Goal: Task Accomplishment & Management: Manage account settings

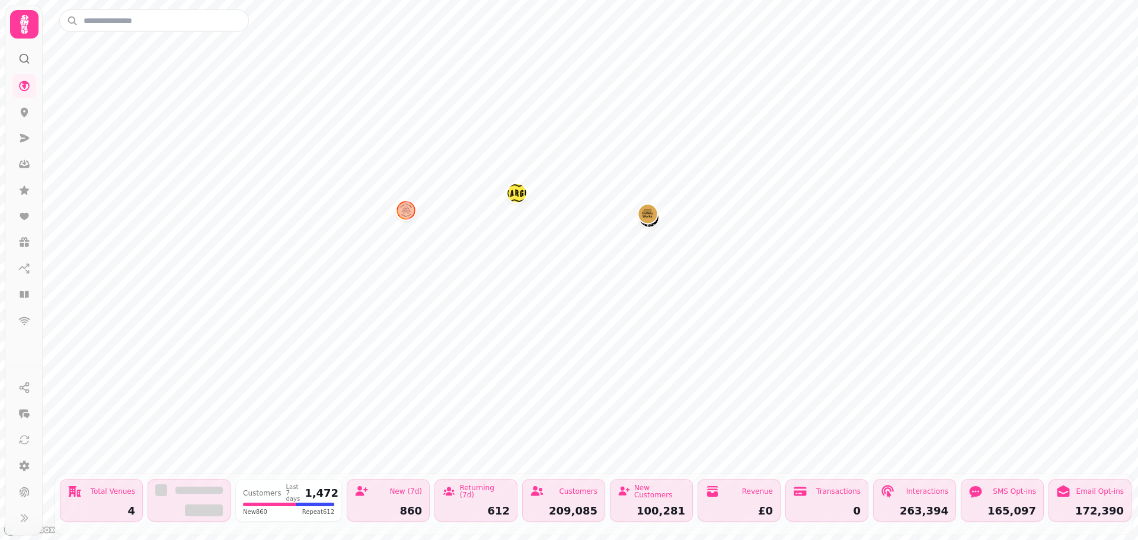
click at [402, 208] on img "Tower Bridge Collective" at bounding box center [405, 210] width 18 height 18
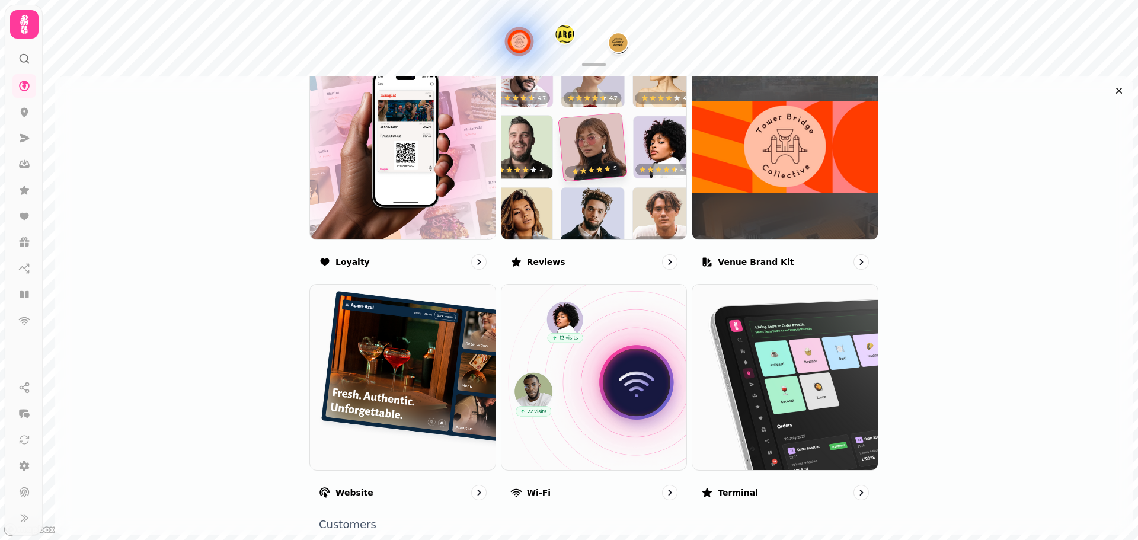
scroll to position [773, 0]
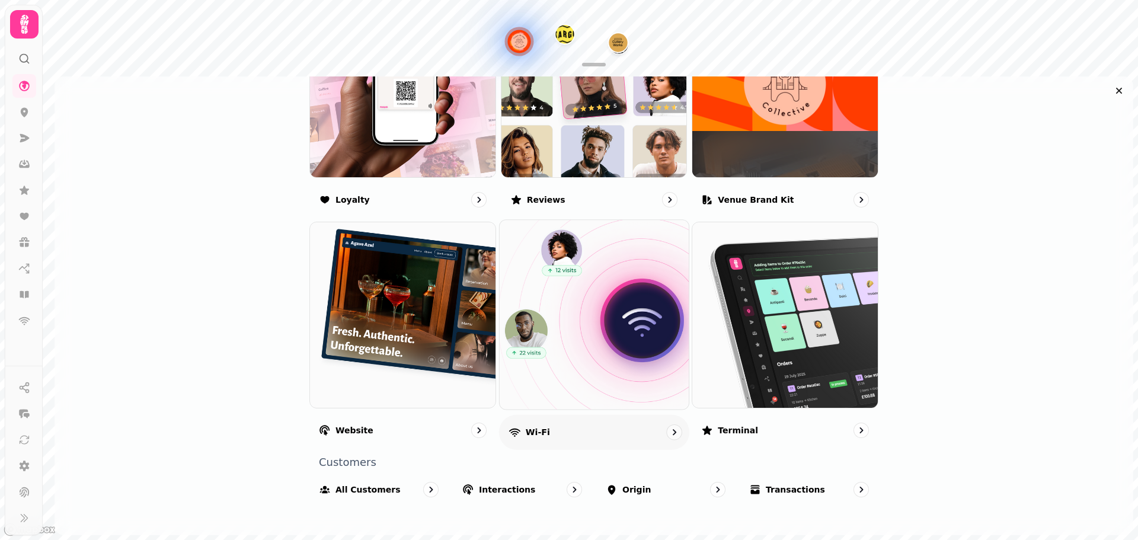
click at [536, 428] on p "Wi-Fi" at bounding box center [537, 432] width 24 height 12
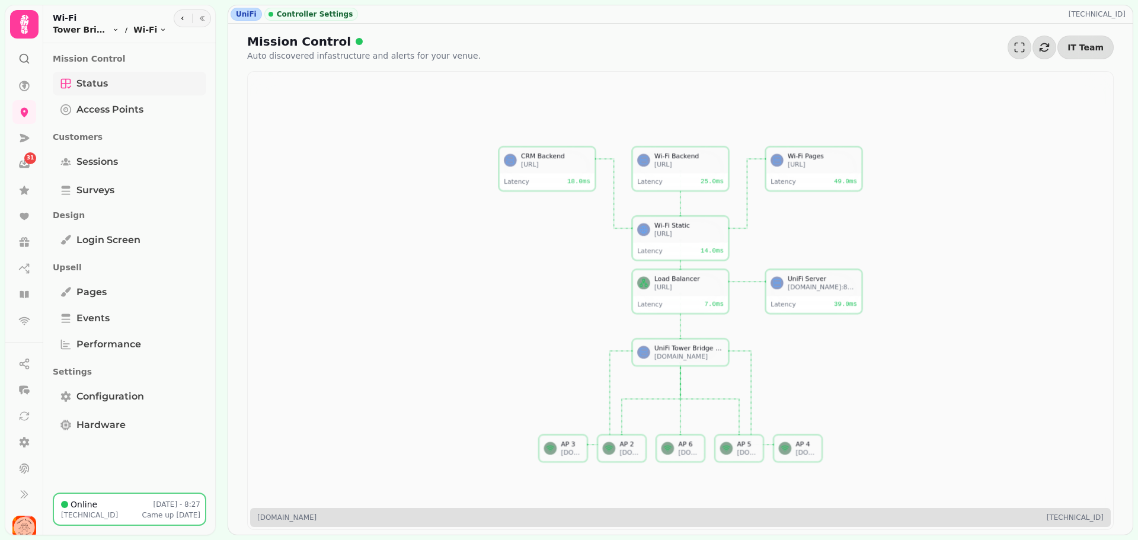
click at [143, 93] on link "Status" at bounding box center [129, 84] width 153 height 24
click at [138, 105] on span "Access Points" at bounding box center [109, 110] width 67 height 14
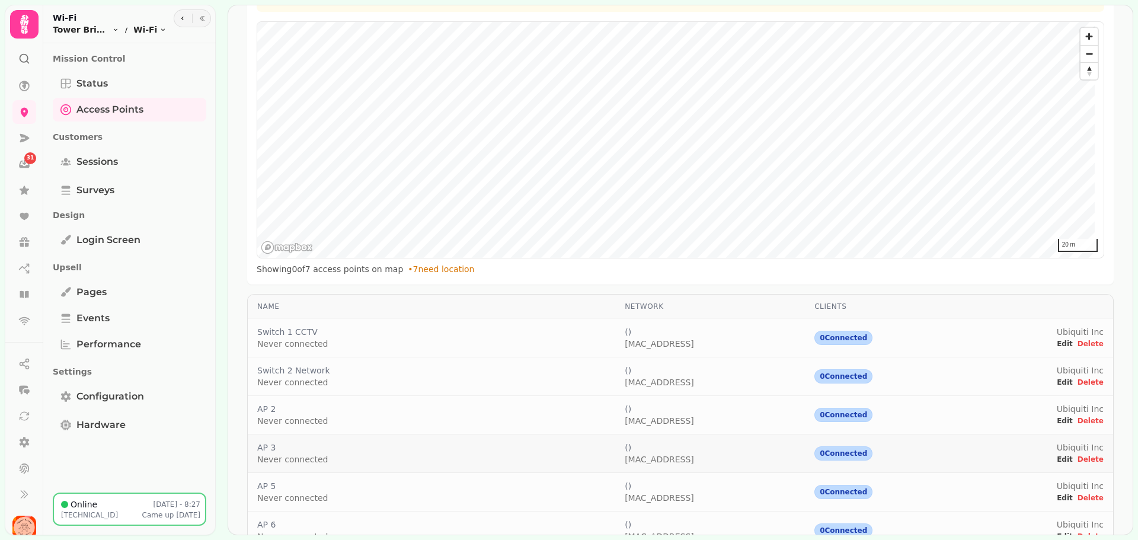
scroll to position [159, 0]
click at [94, 160] on span "Sessions" at bounding box center [96, 162] width 41 height 14
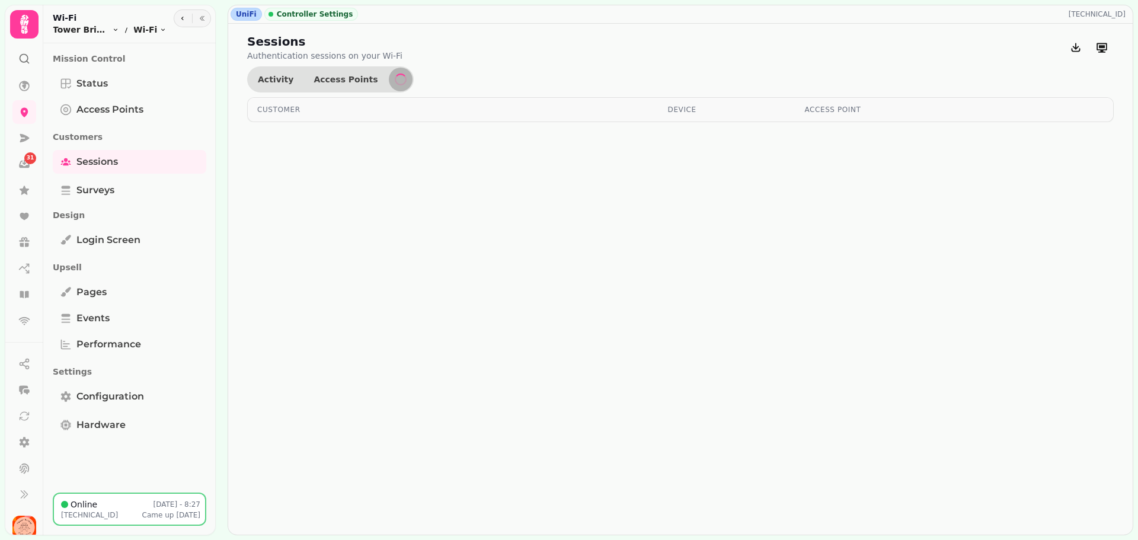
click at [167, 504] on p "[DATE] - 8:27" at bounding box center [176, 504] width 47 height 9
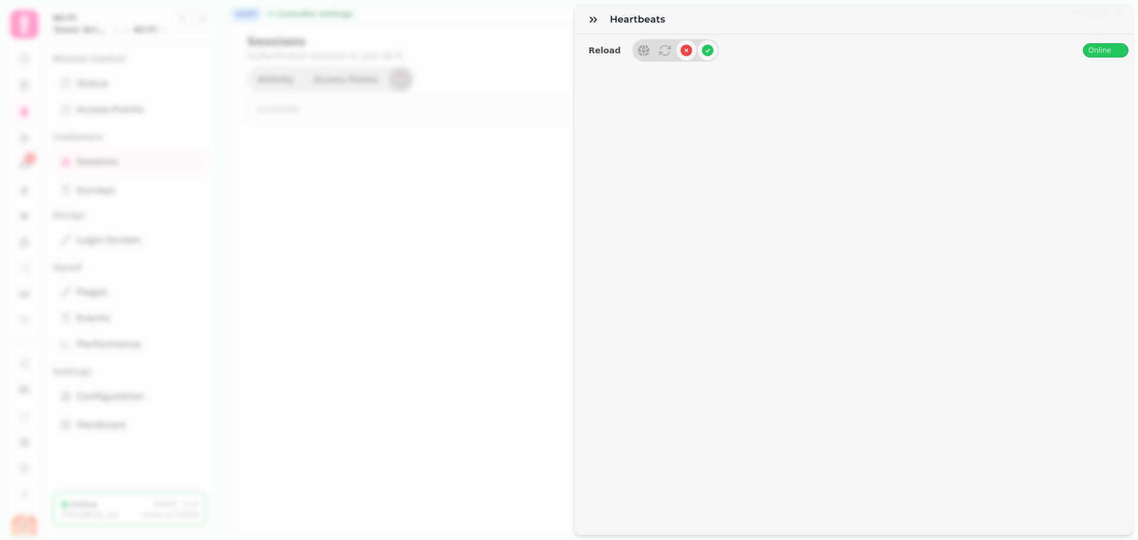
click at [153, 351] on div "Heartbeats Reload Online" at bounding box center [569, 279] width 1138 height 521
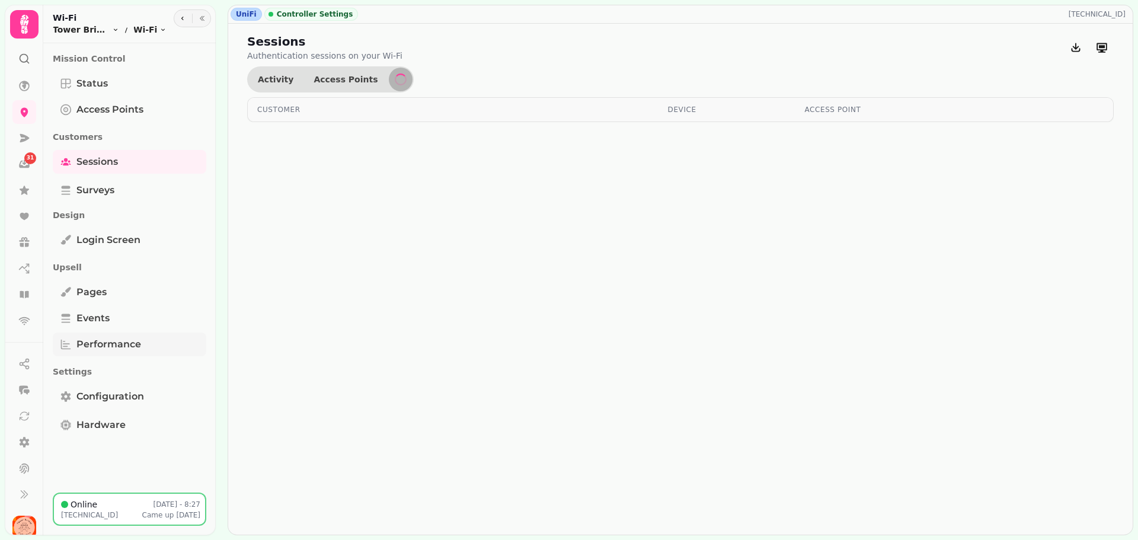
click at [110, 333] on link "Performance" at bounding box center [129, 344] width 153 height 24
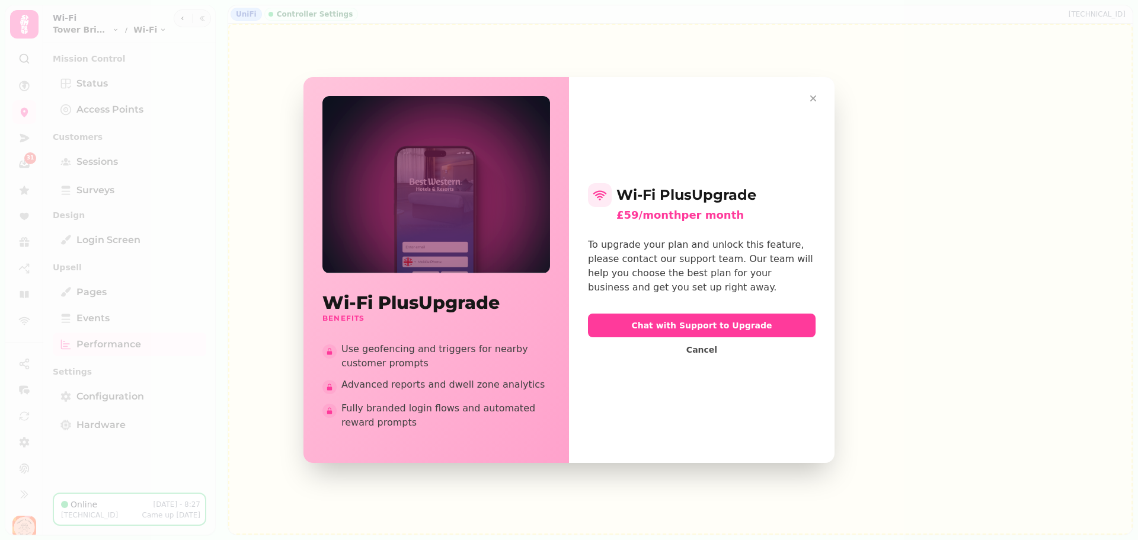
click at [123, 396] on div "Wi-Fi Plus Upgrade Benefits Use geofencing and triggers for nearby customer pro…" at bounding box center [569, 270] width 1138 height 540
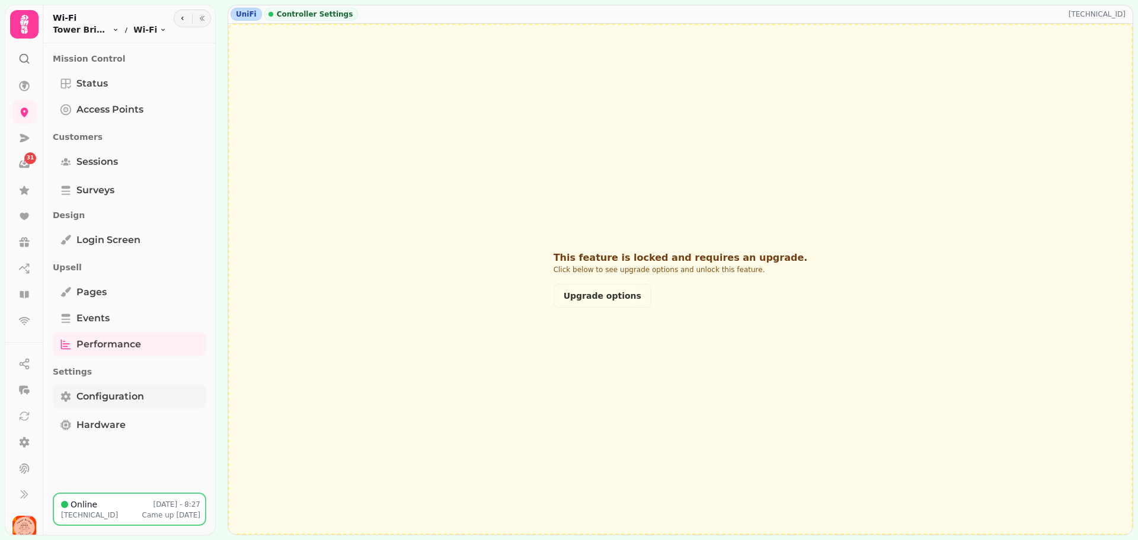
click at [130, 388] on link "Configuration" at bounding box center [129, 397] width 153 height 24
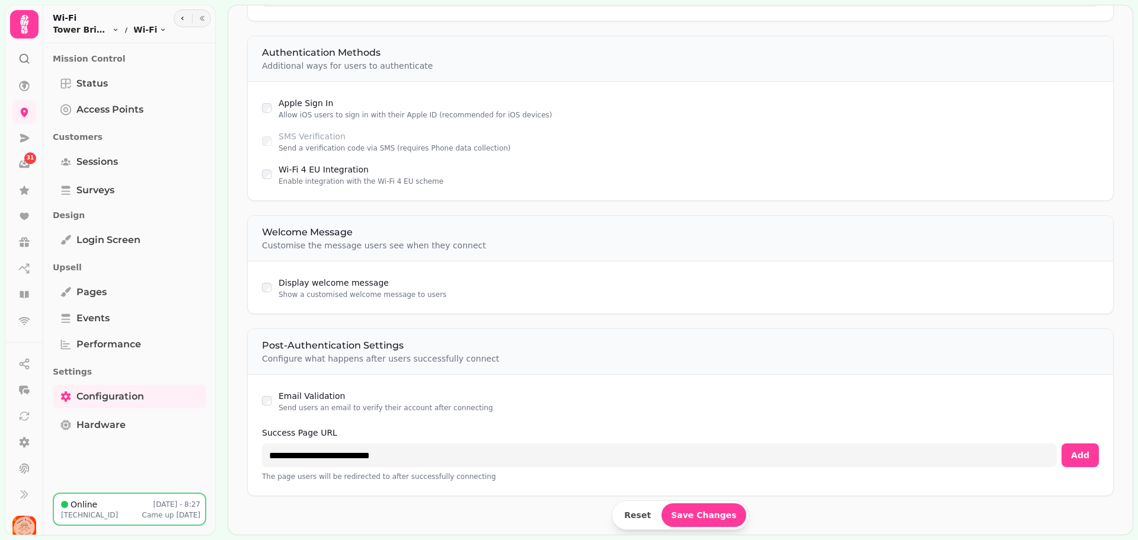
scroll to position [725, 0]
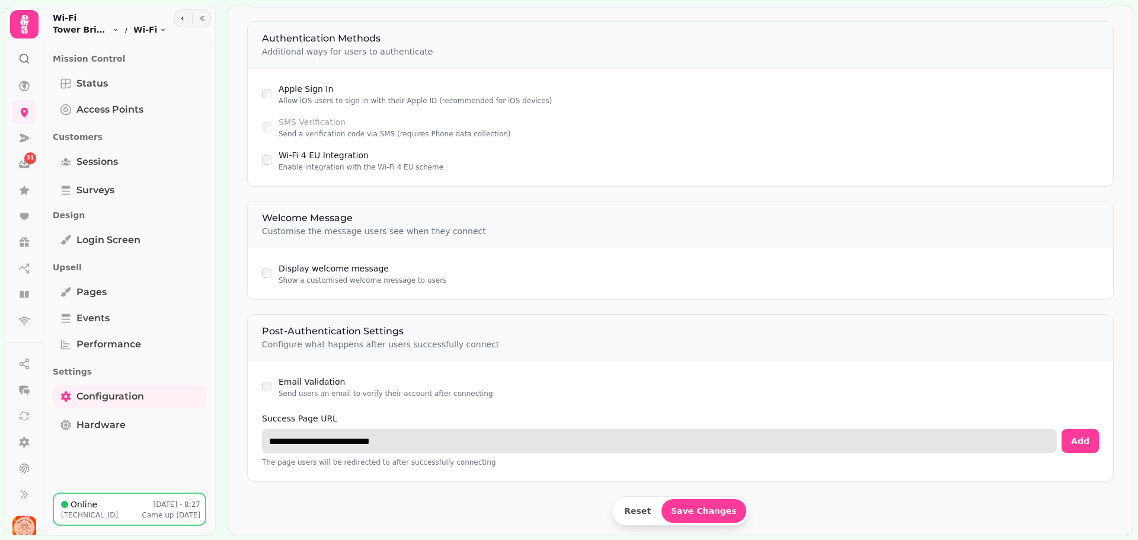
drag, startPoint x: 416, startPoint y: 441, endPoint x: 275, endPoint y: 432, distance: 141.4
click at [276, 433] on input "**********" at bounding box center [659, 441] width 795 height 24
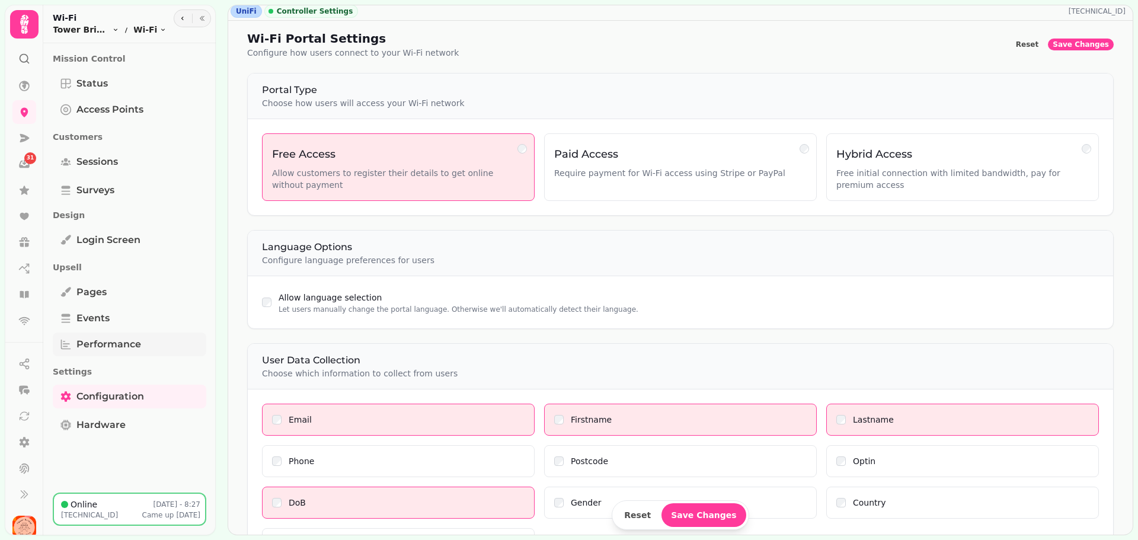
scroll to position [0, 0]
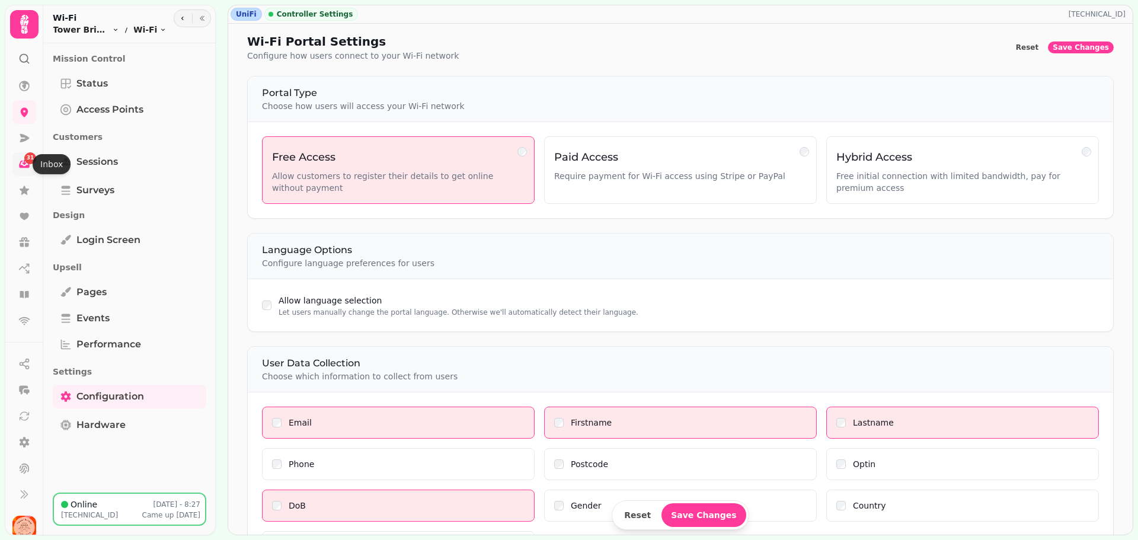
click at [25, 163] on icon at bounding box center [25, 162] width 4 height 5
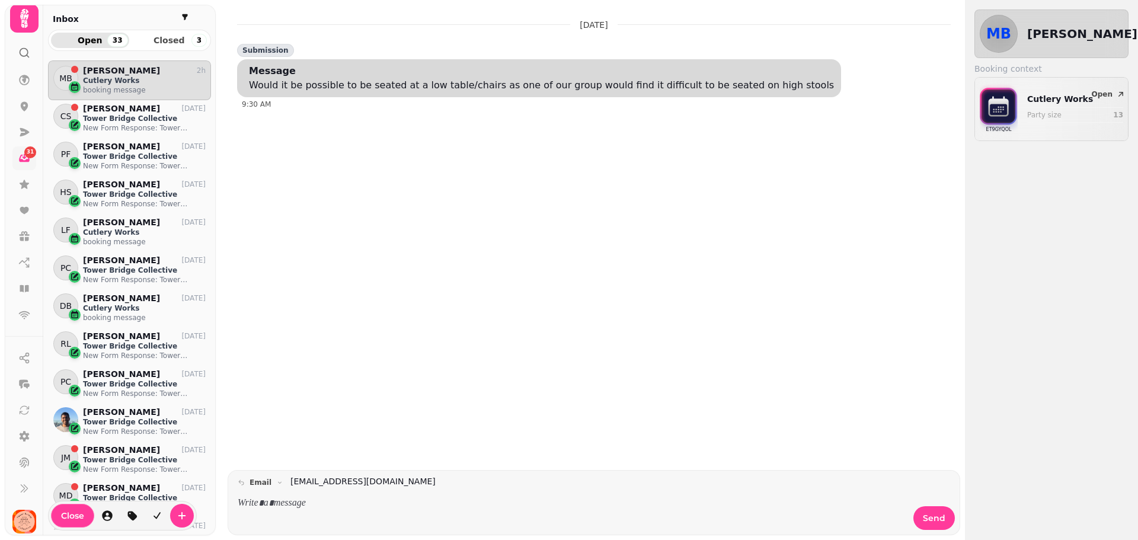
scroll to position [9, 0]
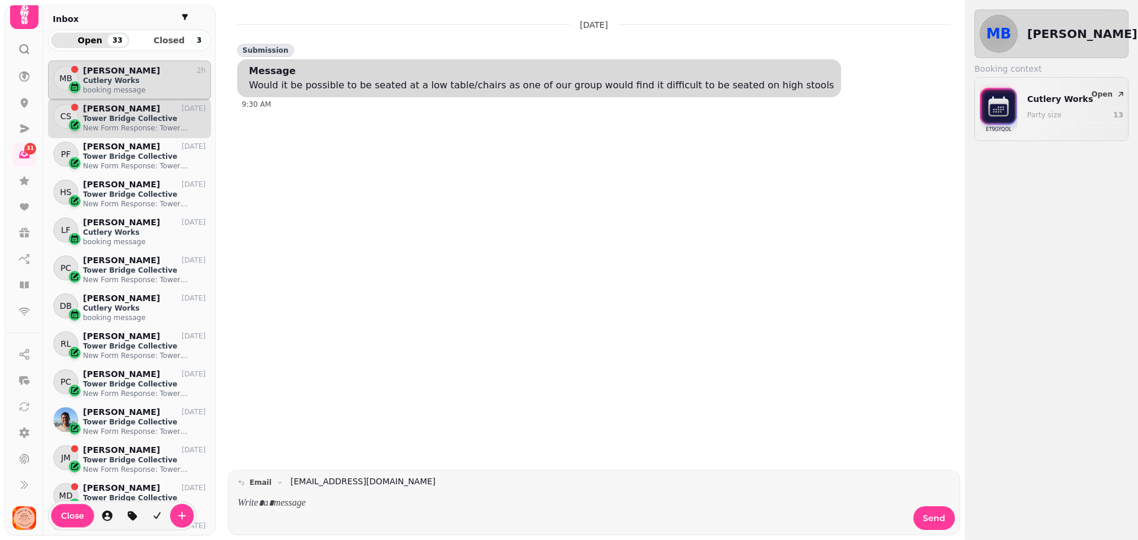
click at [164, 129] on p "New Form Response: Tower Bridge Collective Sign Up" at bounding box center [144, 127] width 123 height 9
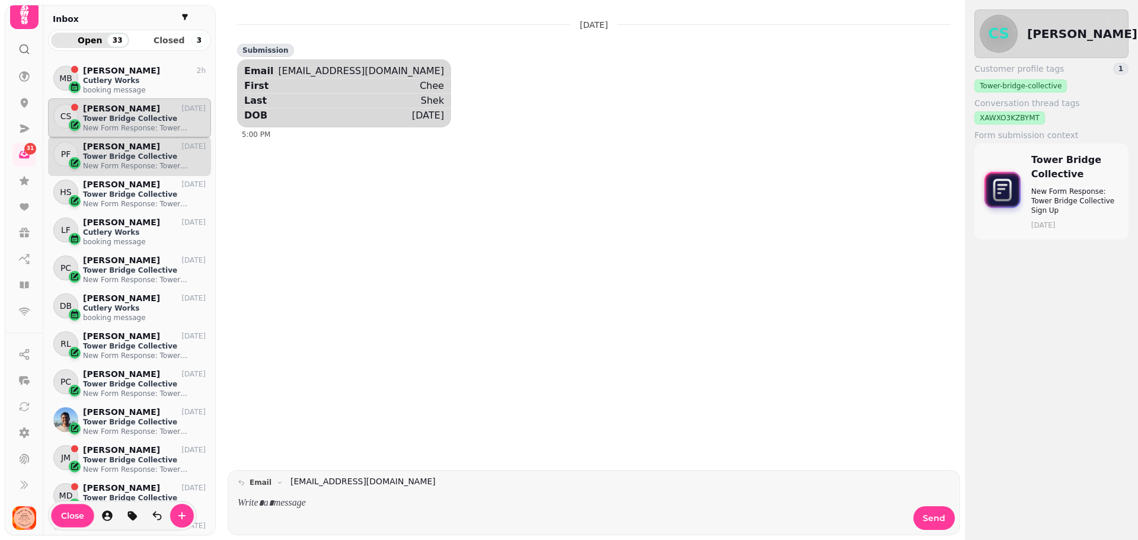
click at [156, 148] on div "[PERSON_NAME] [DATE]" at bounding box center [144, 147] width 123 height 10
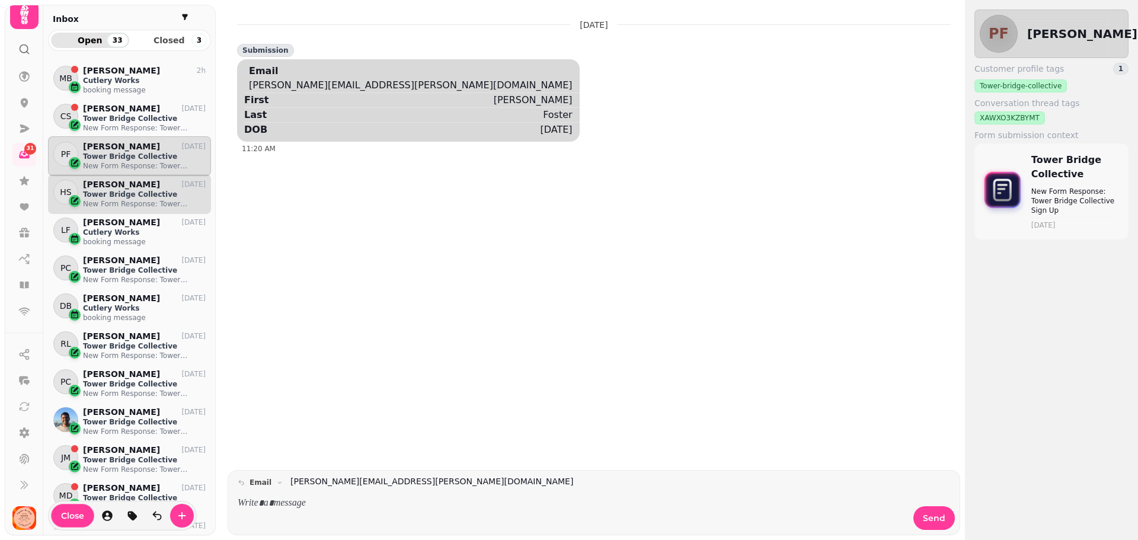
click at [152, 178] on div "HS [PERSON_NAME] [DATE] Tower Bridge Collective New Form Response: Tower Bridge…" at bounding box center [129, 194] width 163 height 40
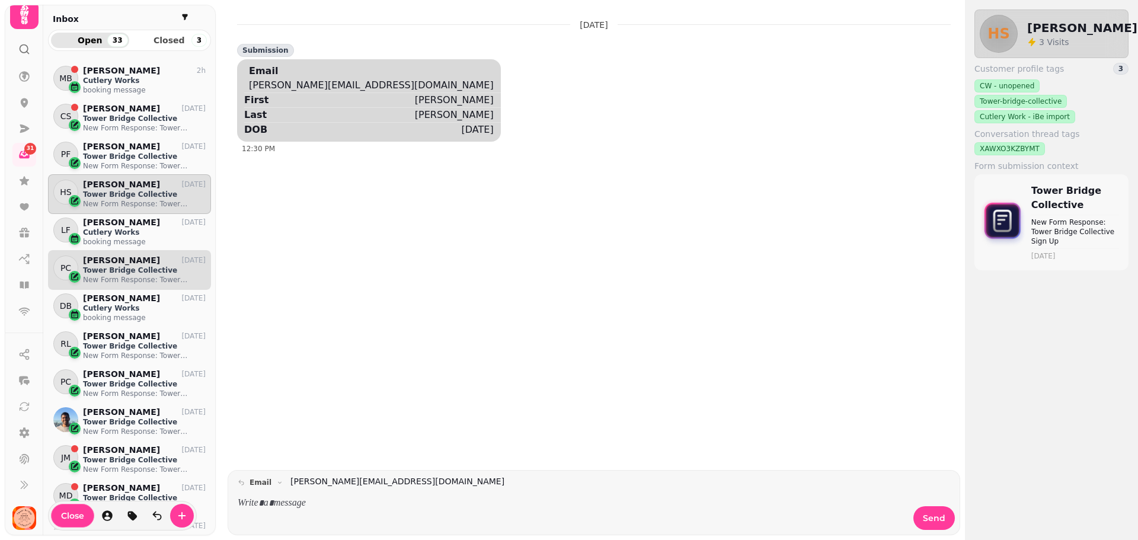
click at [151, 267] on p "Tower Bridge Collective" at bounding box center [144, 269] width 123 height 9
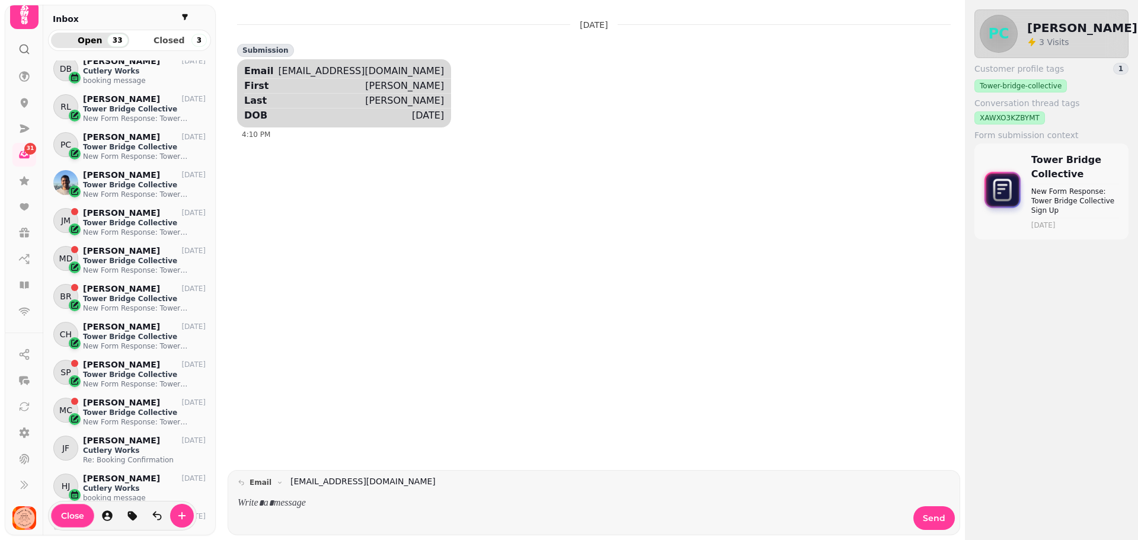
scroll to position [356, 0]
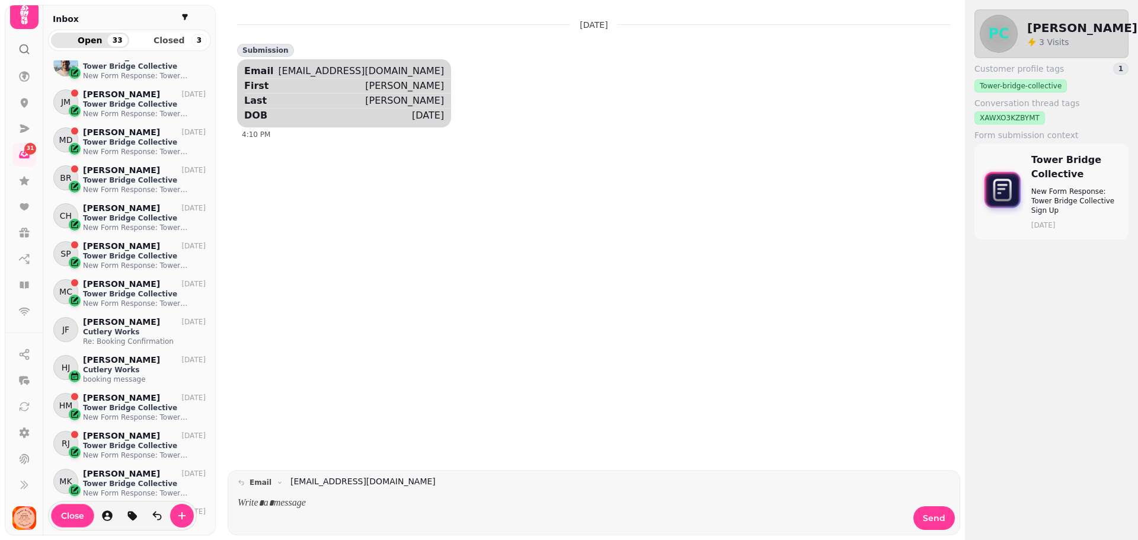
click at [149, 281] on div "[PERSON_NAME] [DATE]" at bounding box center [144, 284] width 123 height 10
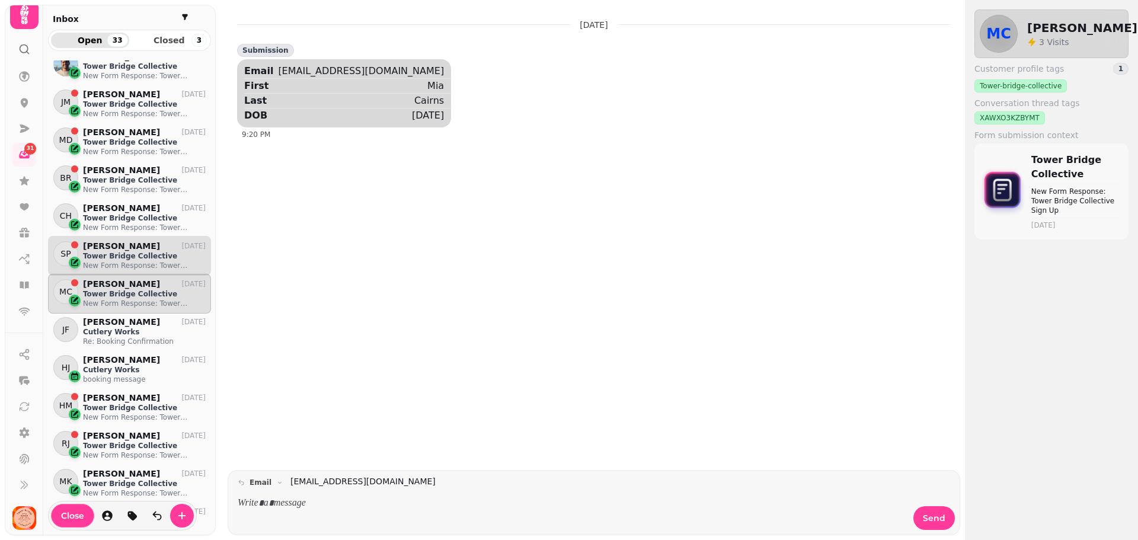
scroll to position [415, 0]
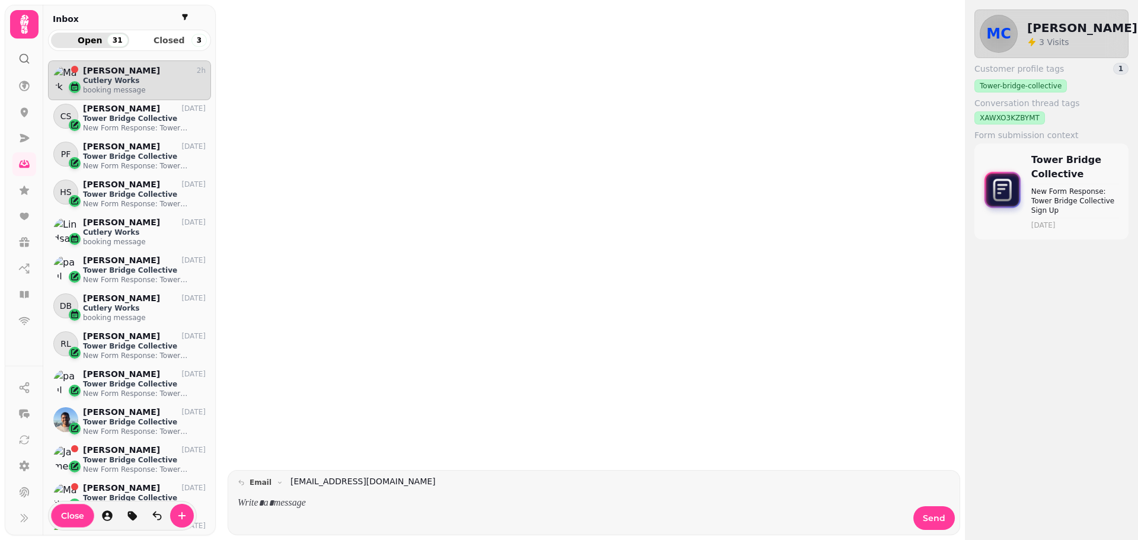
scroll to position [460, 154]
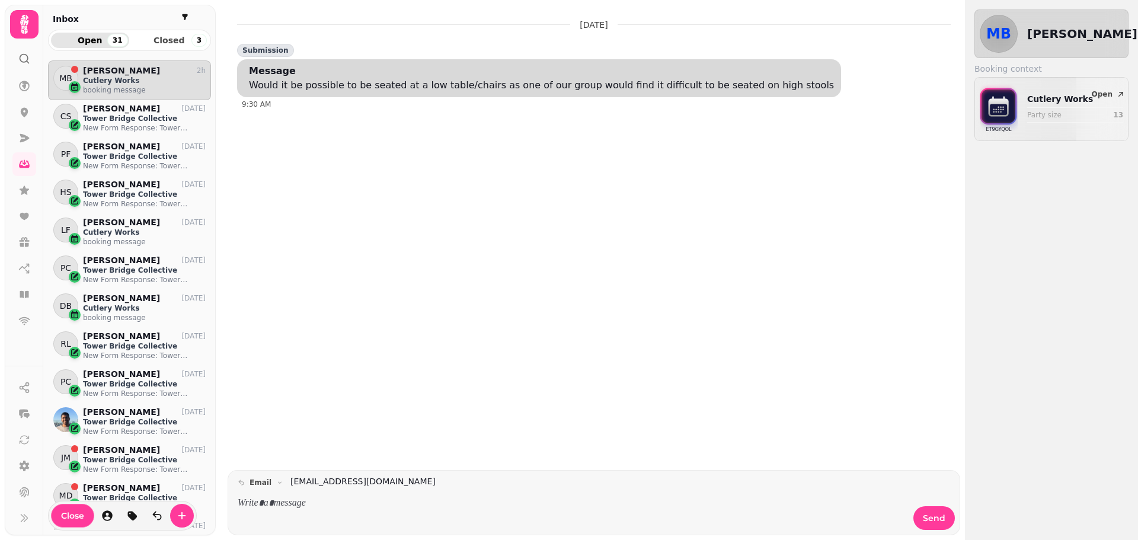
click at [28, 65] on div at bounding box center [24, 54] width 21 height 31
click at [29, 47] on div at bounding box center [24, 54] width 21 height 31
click at [25, 53] on icon at bounding box center [24, 59] width 12 height 12
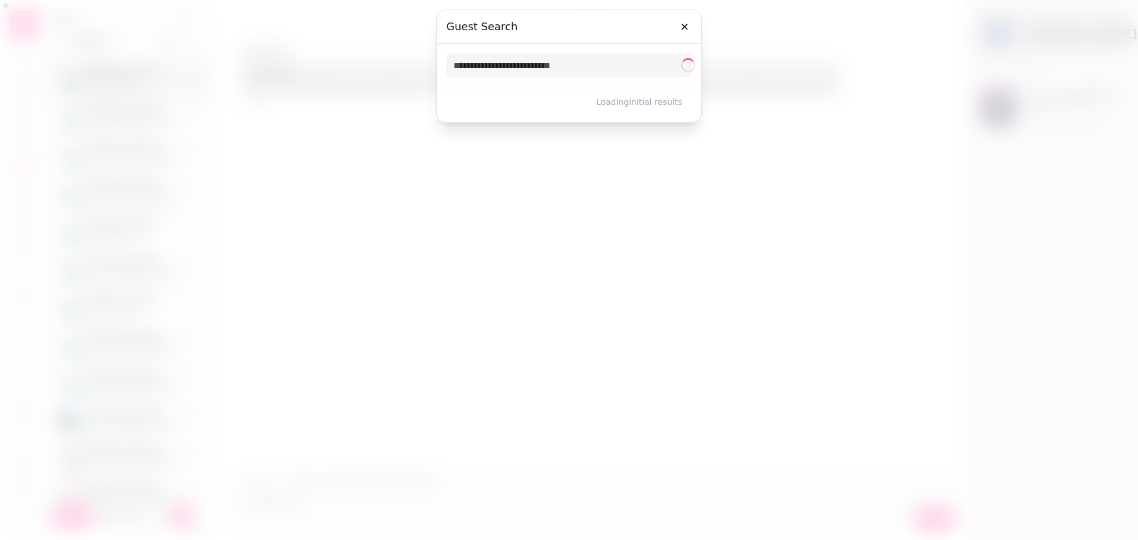
click at [27, 89] on div at bounding box center [569, 270] width 1138 height 540
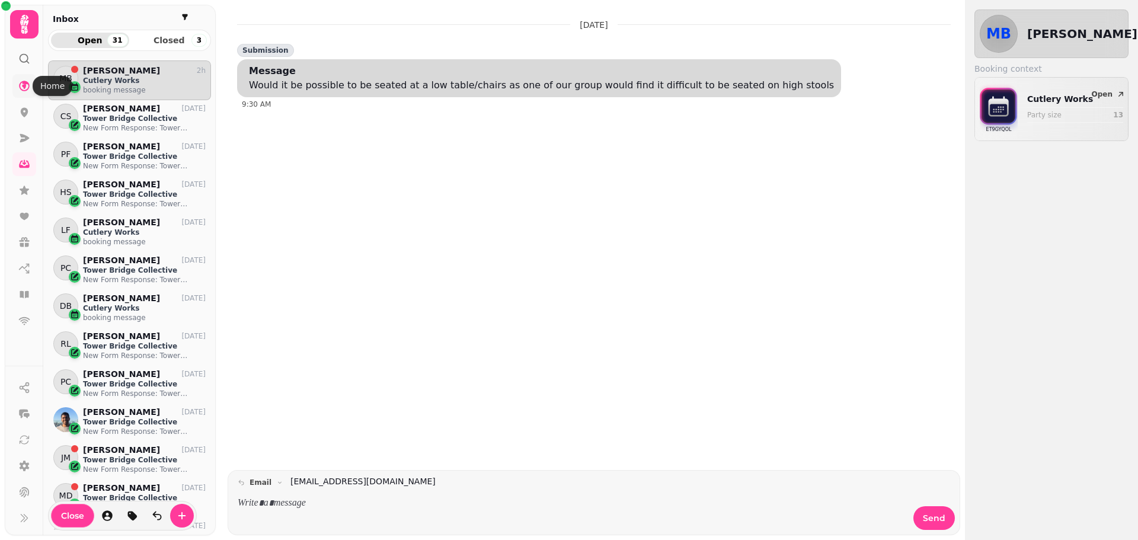
click at [24, 91] on icon at bounding box center [24, 86] width 11 height 11
